Goal: Task Accomplishment & Management: Manage account settings

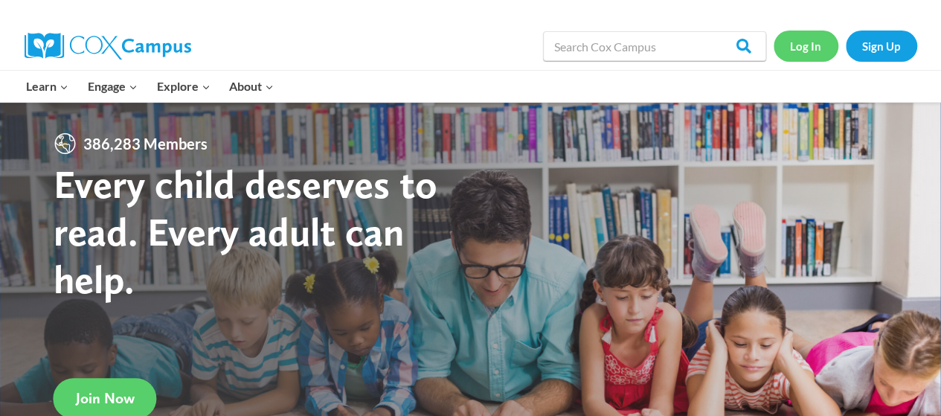
click at [807, 60] on link "Log In" at bounding box center [806, 46] width 65 height 31
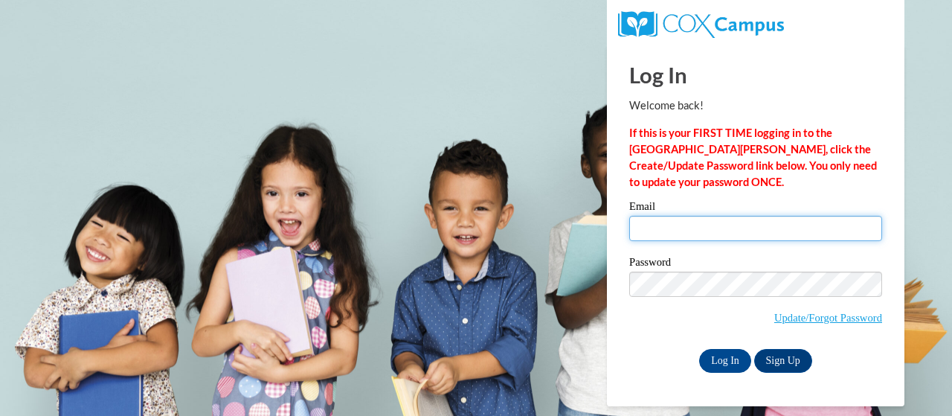
click at [719, 233] on input "Email" at bounding box center [755, 228] width 253 height 25
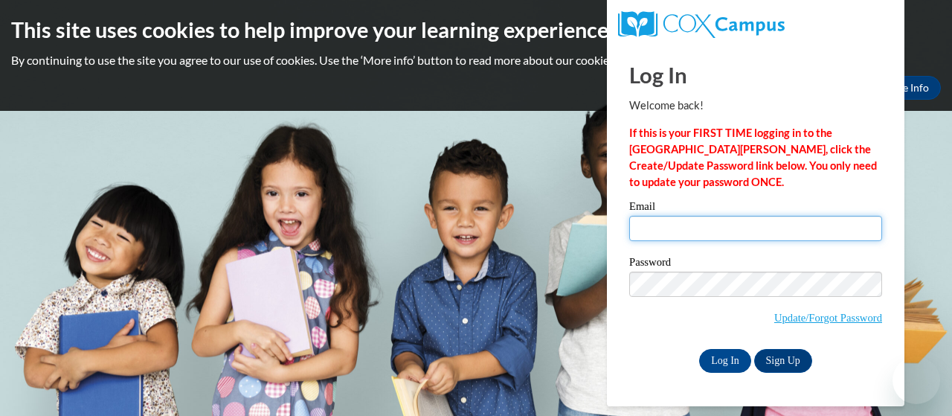
click at [792, 220] on input "Email" at bounding box center [755, 228] width 253 height 25
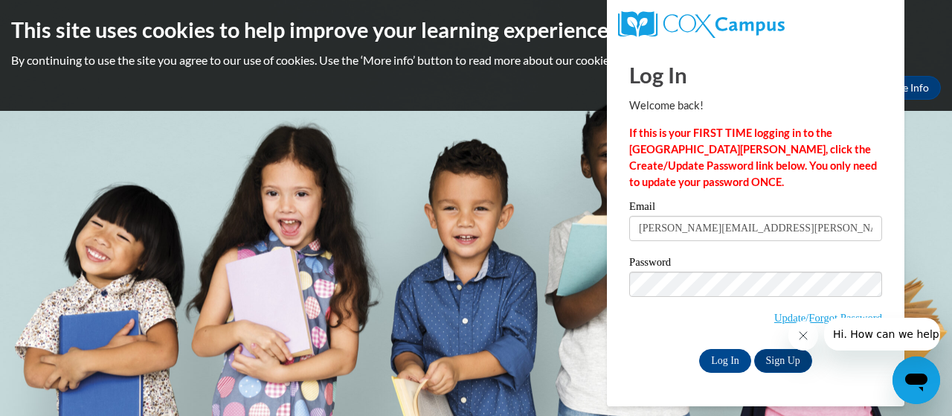
click at [809, 221] on input "[EMAIL_ADDRESS][DOMAIN_NAME]" at bounding box center [755, 228] width 253 height 25
click at [732, 231] on input "Sharhonda.haley@Apsk12.org" at bounding box center [755, 228] width 253 height 25
type input "[EMAIL_ADDRESS][DOMAIN_NAME]"
click at [574, 281] on body "This site uses cookies to help improve your learning experience. By continuing …" at bounding box center [476, 208] width 952 height 416
click at [699, 349] on input "Log In" at bounding box center [725, 361] width 52 height 24
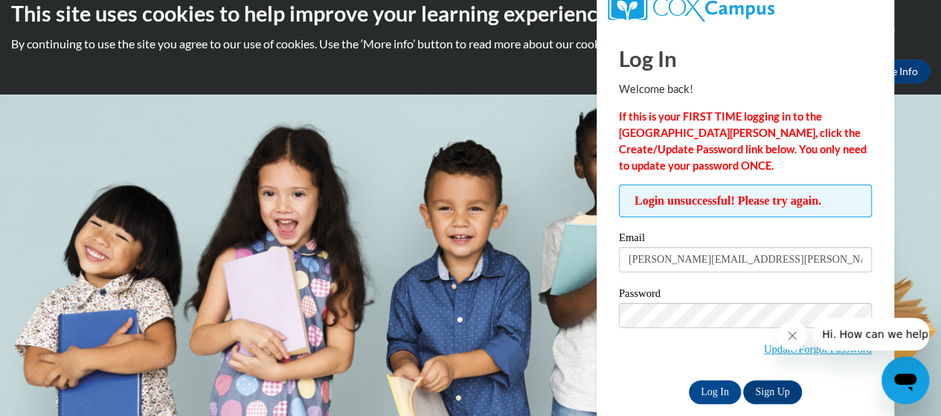
scroll to position [17, 0]
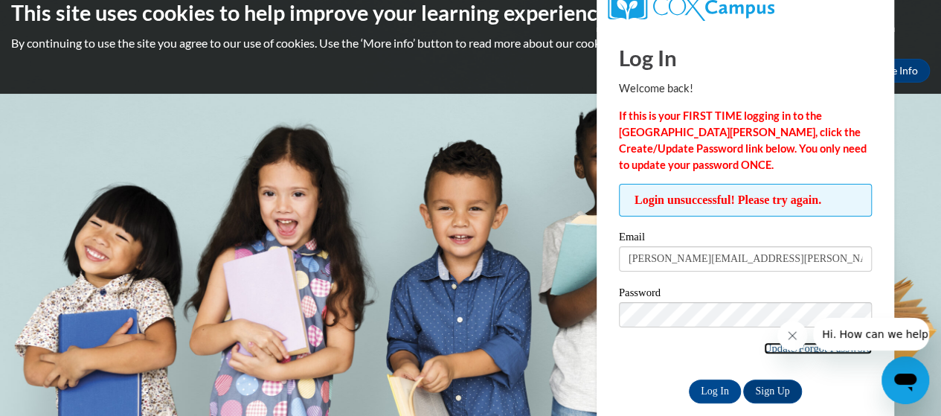
click at [769, 347] on link "Update/Forgot Password" at bounding box center [818, 348] width 108 height 12
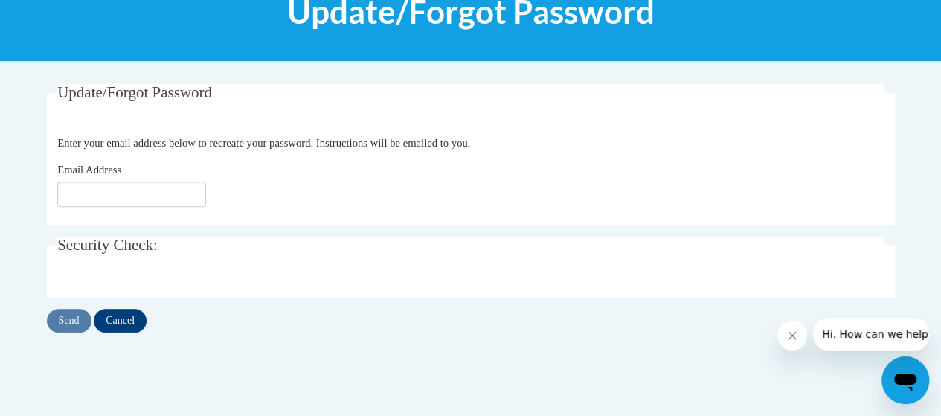
scroll to position [217, 0]
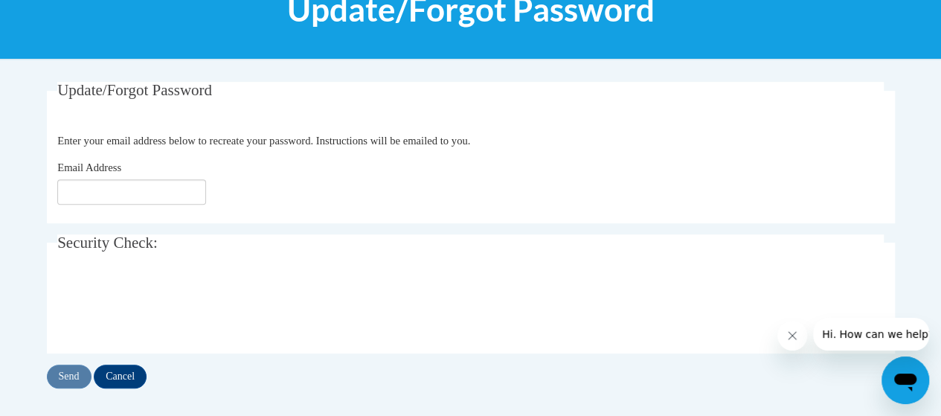
click at [131, 205] on fieldset "Update/Forgot Password Please enter your email address Enter your email address…" at bounding box center [471, 152] width 848 height 141
click at [132, 194] on input "Email Address" at bounding box center [131, 191] width 149 height 25
type input "[EMAIL_ADDRESS][DOMAIN_NAME]"
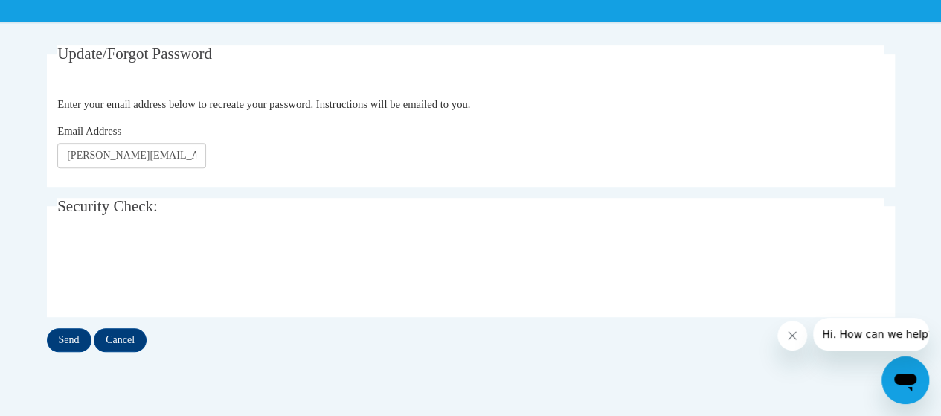
scroll to position [254, 0]
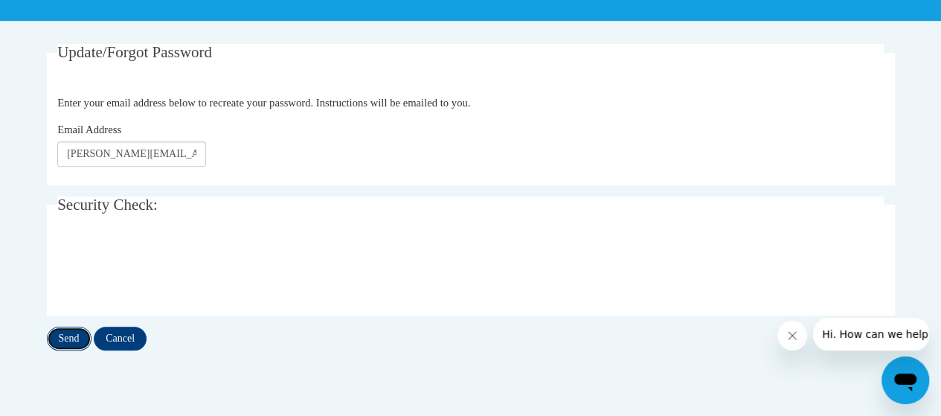
click at [70, 333] on input "Send" at bounding box center [69, 339] width 45 height 24
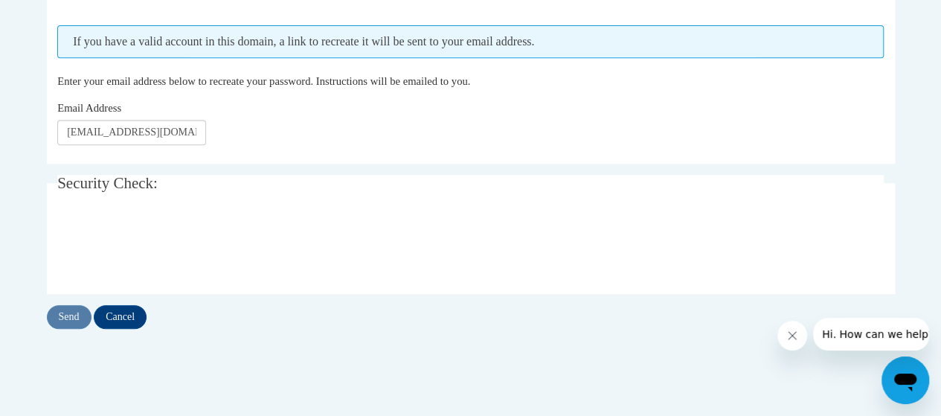
scroll to position [317, 0]
click at [61, 314] on input "Send" at bounding box center [69, 316] width 45 height 24
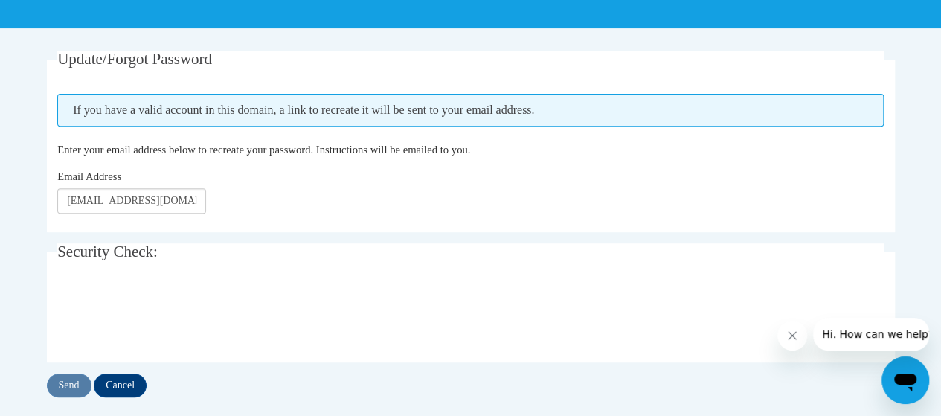
scroll to position [249, 0]
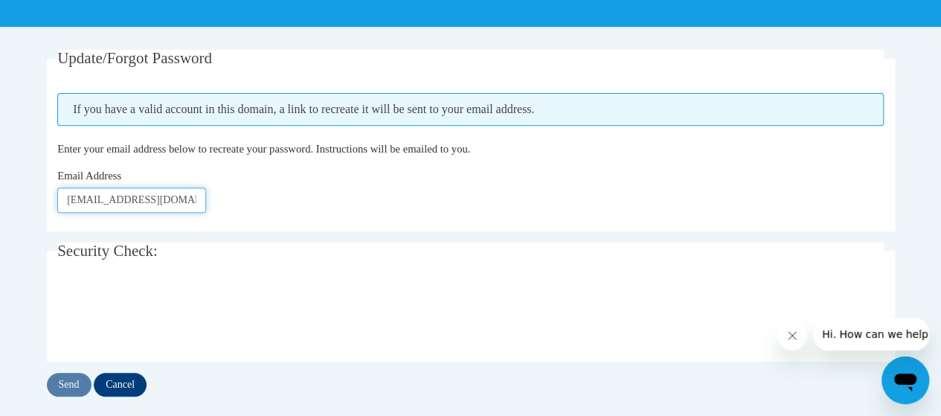
click at [167, 200] on input "[EMAIL_ADDRESS][DOMAIN_NAME]" at bounding box center [131, 199] width 149 height 25
type input "Sharhonda.haley@students.cau.edu"
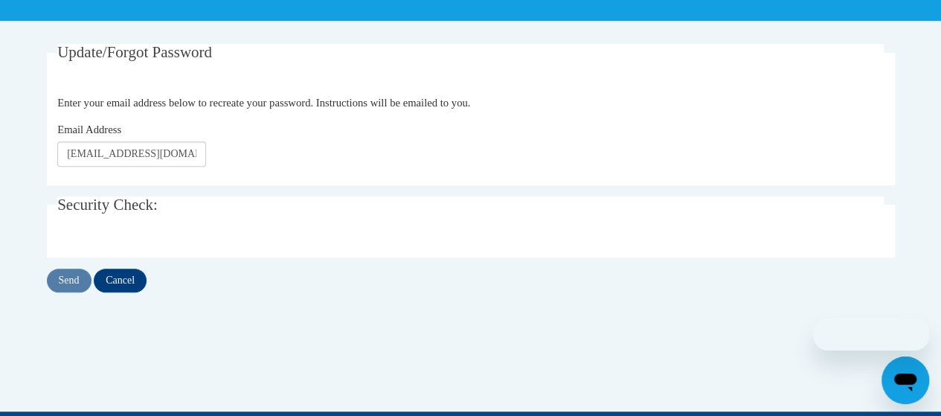
scroll to position [254, 0]
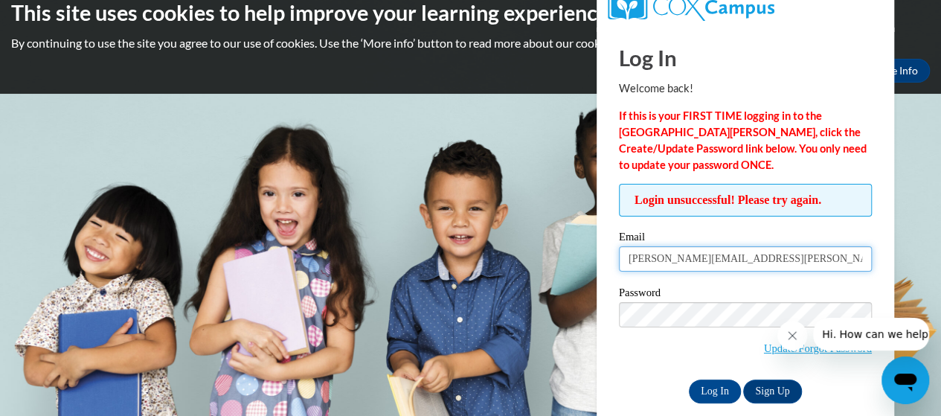
click at [781, 257] on input "Sharhonda.haley@apsk12.org" at bounding box center [745, 258] width 253 height 25
drag, startPoint x: 781, startPoint y: 257, endPoint x: 626, endPoint y: 263, distance: 154.2
click at [626, 263] on input "Sharhonda.haley@apsk12.org" at bounding box center [745, 258] width 253 height 25
type input "[PERSON_NAME][EMAIL_ADDRESS][PERSON_NAME][DOMAIN_NAME]"
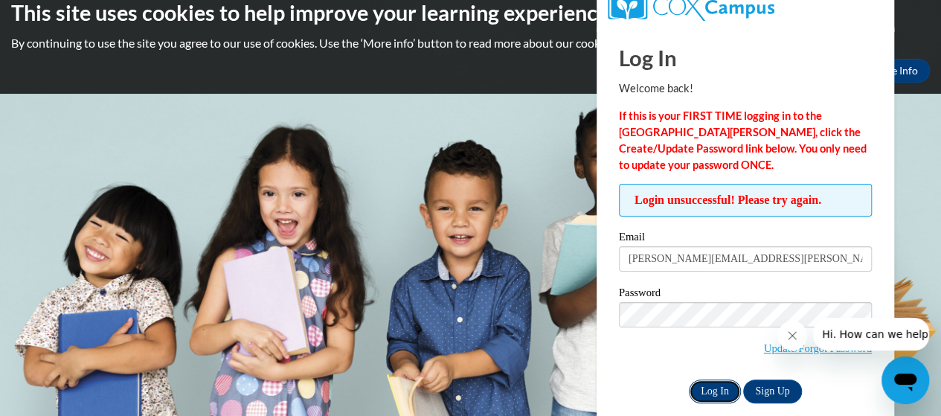
click at [709, 391] on input "Log In" at bounding box center [715, 391] width 52 height 24
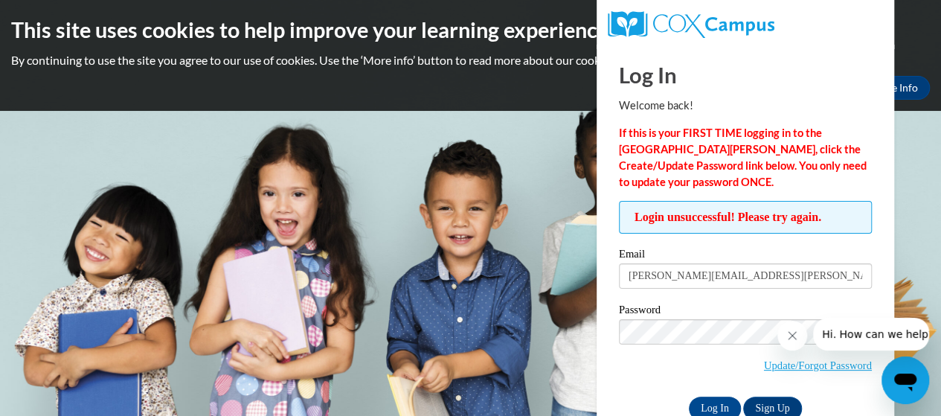
click at [543, 118] on body "This site uses cookies to help improve your learning experience. By continuing …" at bounding box center [470, 208] width 941 height 416
drag, startPoint x: 826, startPoint y: 272, endPoint x: 595, endPoint y: 270, distance: 230.7
click at [595, 270] on body "This site uses cookies to help improve your learning experience. By continuing …" at bounding box center [470, 208] width 941 height 416
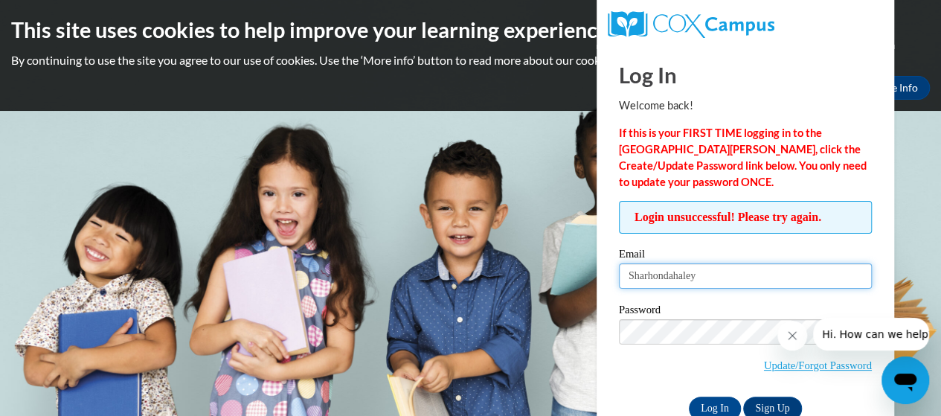
type input "Sharhondahaley18@gmail.com"
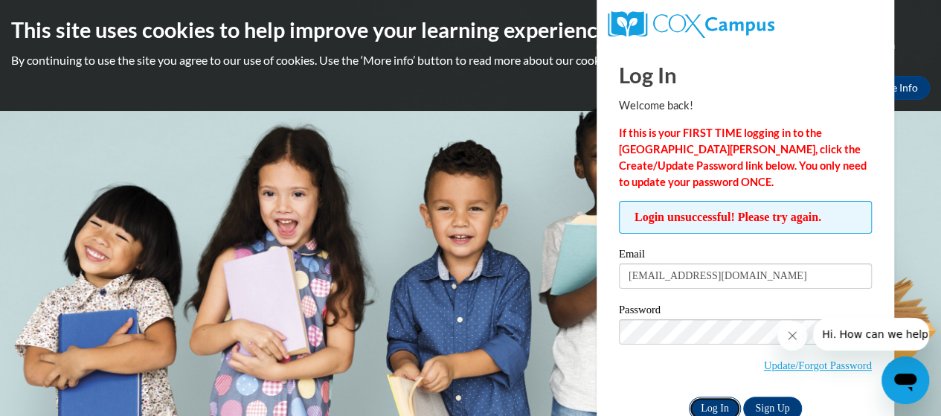
click at [717, 409] on input "Log In" at bounding box center [715, 409] width 52 height 24
click at [705, 397] on input "Log In" at bounding box center [715, 409] width 52 height 24
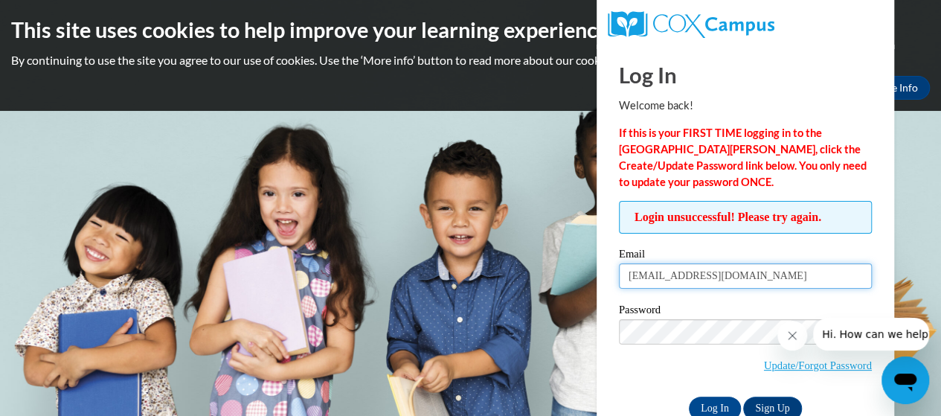
click at [643, 275] on input "Sharhondahaley18@gmail.com" at bounding box center [745, 275] width 253 height 25
drag, startPoint x: 775, startPoint y: 280, endPoint x: 595, endPoint y: 280, distance: 179.3
click at [595, 280] on body "This site uses cookies to help improve your learning experience. By continuing …" at bounding box center [470, 208] width 941 height 416
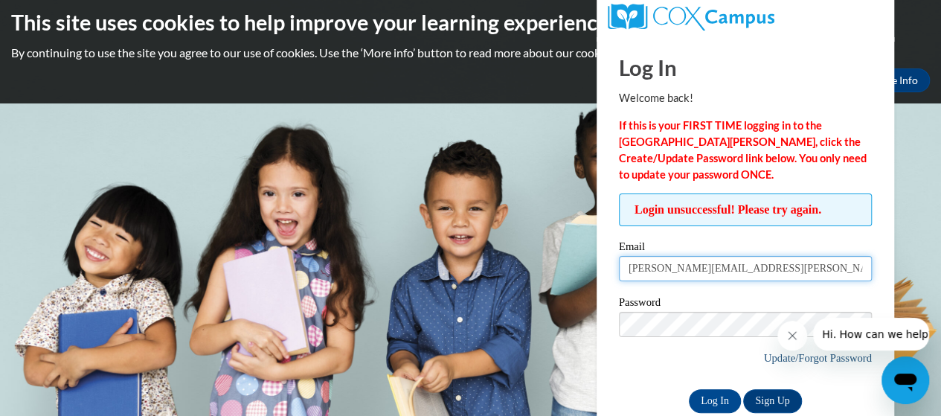
scroll to position [5, 0]
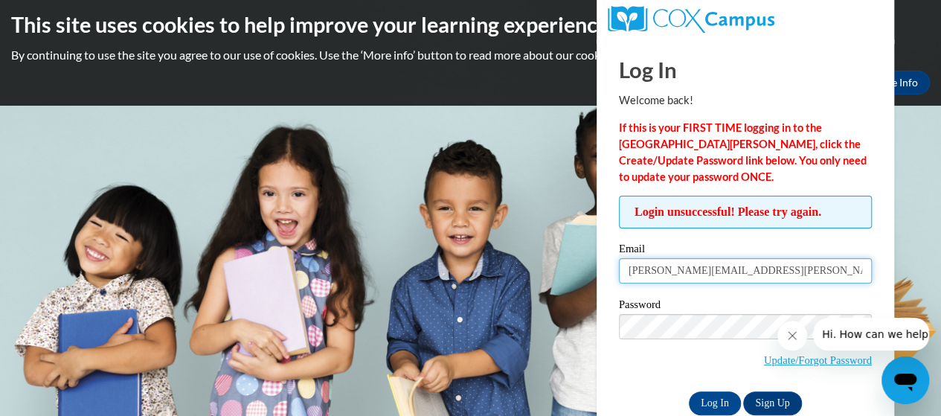
type input "Sharhonda.Haley@apsk12.org"
click at [774, 365] on span "Update/Forgot Password" at bounding box center [818, 360] width 108 height 16
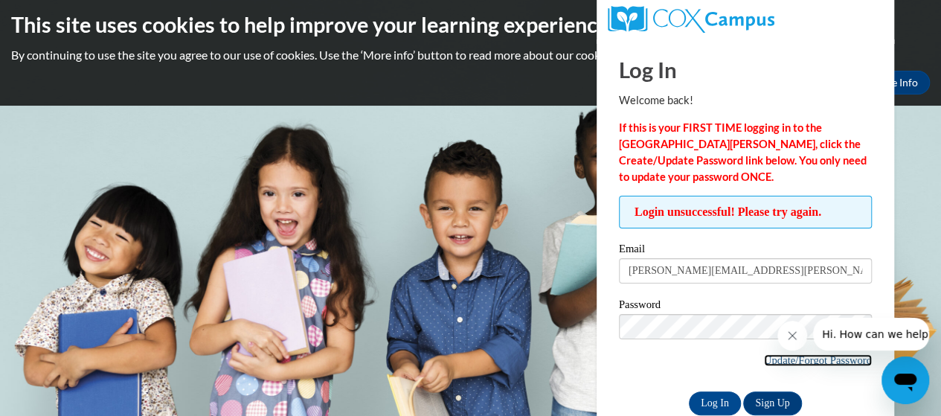
click at [790, 361] on link "Update/Forgot Password" at bounding box center [818, 360] width 108 height 12
